Goal: Task Accomplishment & Management: Manage account settings

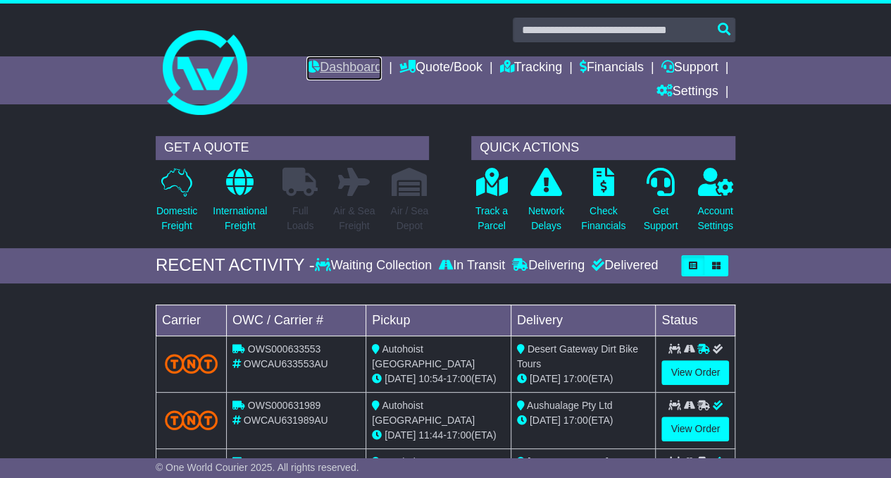
click at [329, 70] on link "Dashboard" at bounding box center [343, 68] width 75 height 24
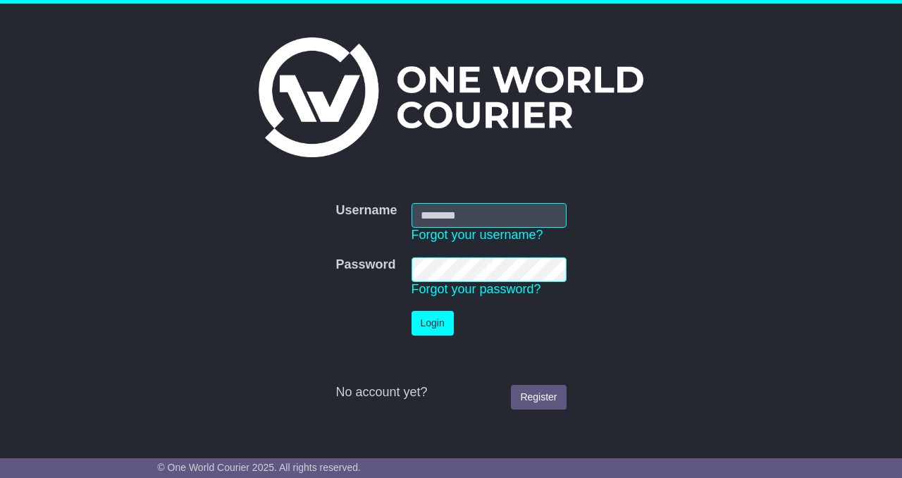
type input "**********"
click at [429, 313] on button "Login" at bounding box center [432, 323] width 42 height 25
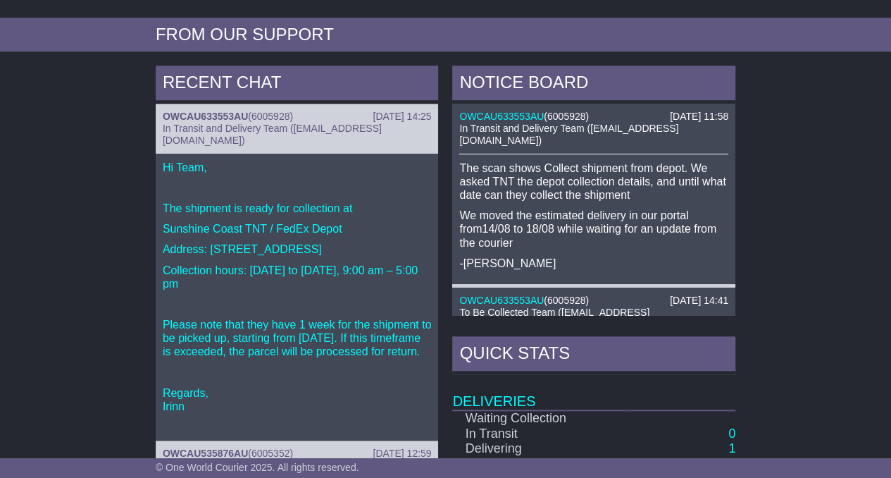
scroll to position [564, 0]
